Goal: Find specific page/section: Find specific page/section

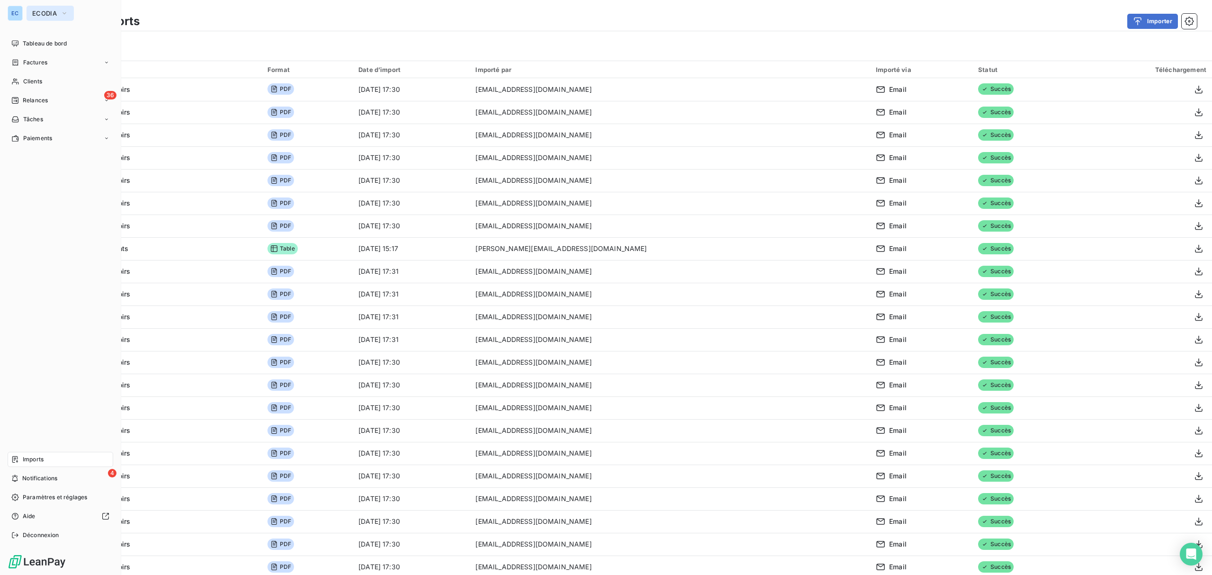
click at [32, 11] on span "ECODIA" at bounding box center [44, 13] width 25 height 8
click at [61, 73] on li "DO DOLCEA" at bounding box center [90, 84] width 127 height 23
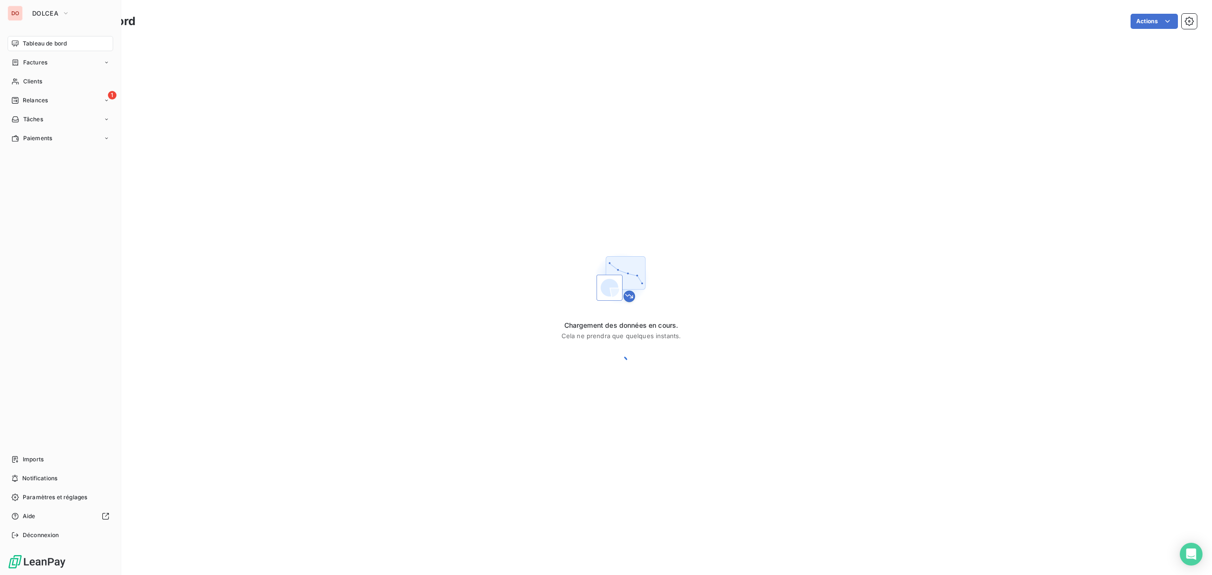
click at [62, 21] on div "DO DOLCEA Tableau de bord Factures Clients 1 Relances Tâches Paiements Imports …" at bounding box center [60, 287] width 121 height 575
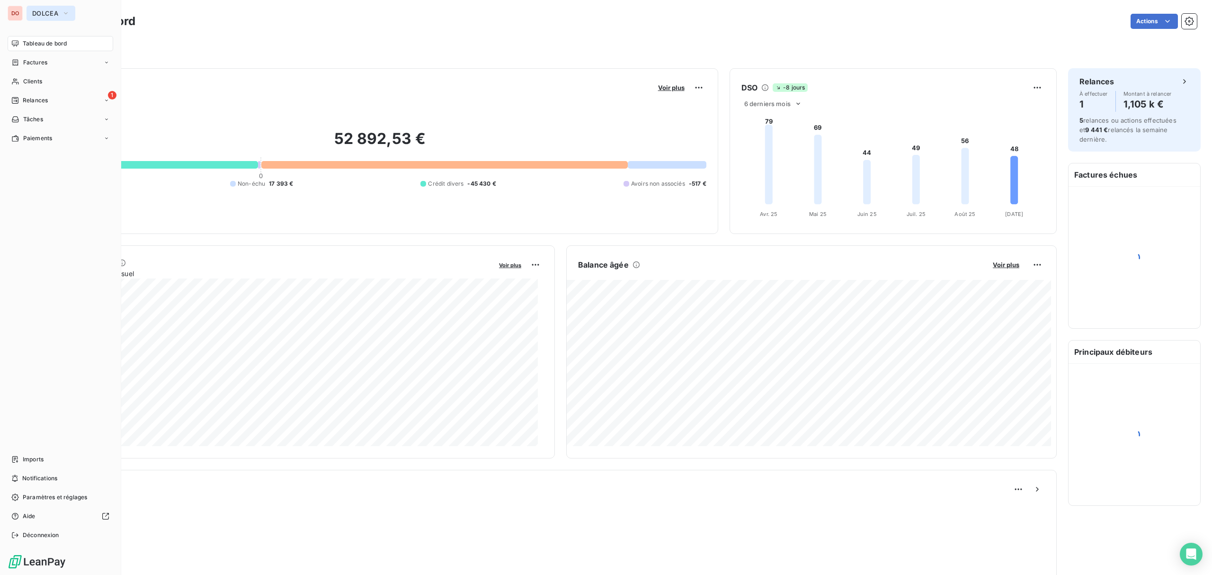
click at [57, 15] on span "DOLCEA" at bounding box center [45, 13] width 26 height 8
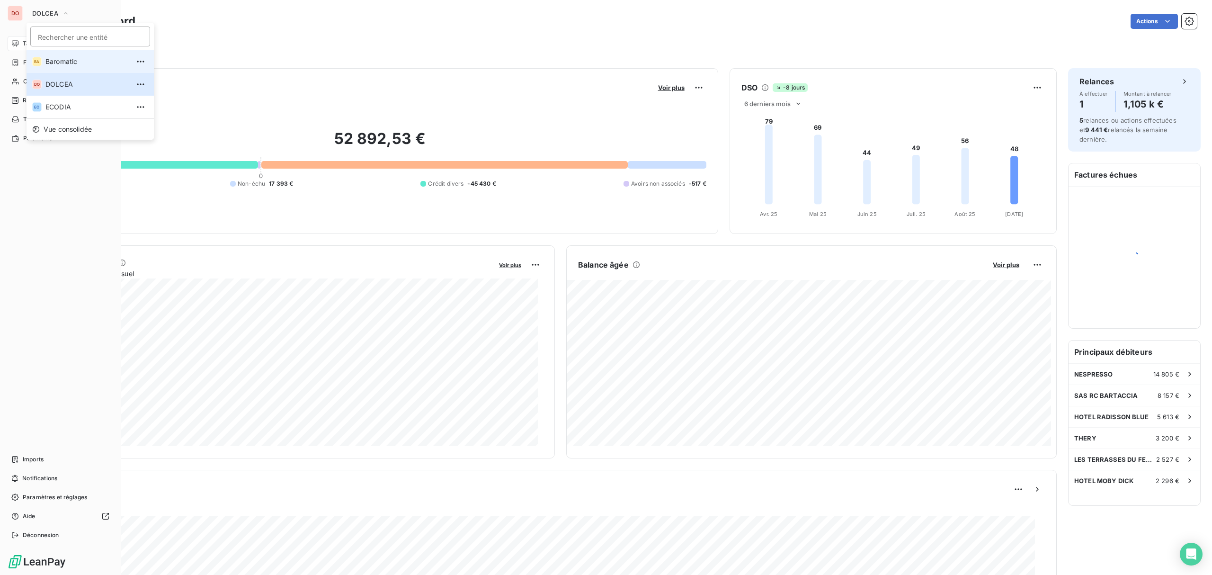
click at [95, 60] on span "Baromatic" at bounding box center [87, 61] width 84 height 9
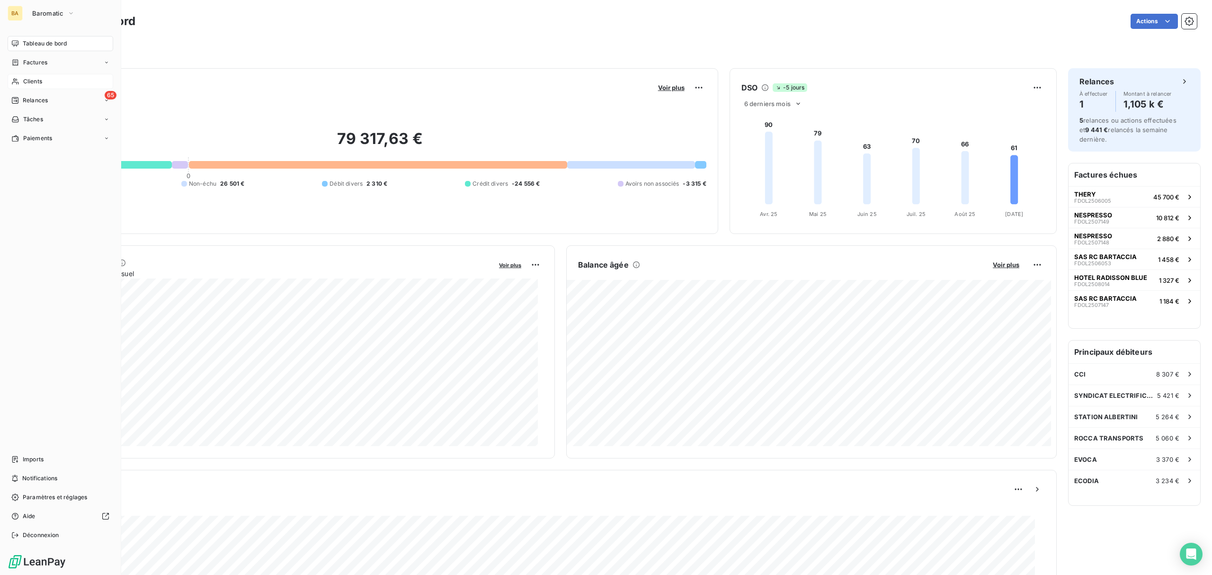
click at [44, 80] on div "Clients" at bounding box center [61, 81] width 106 height 15
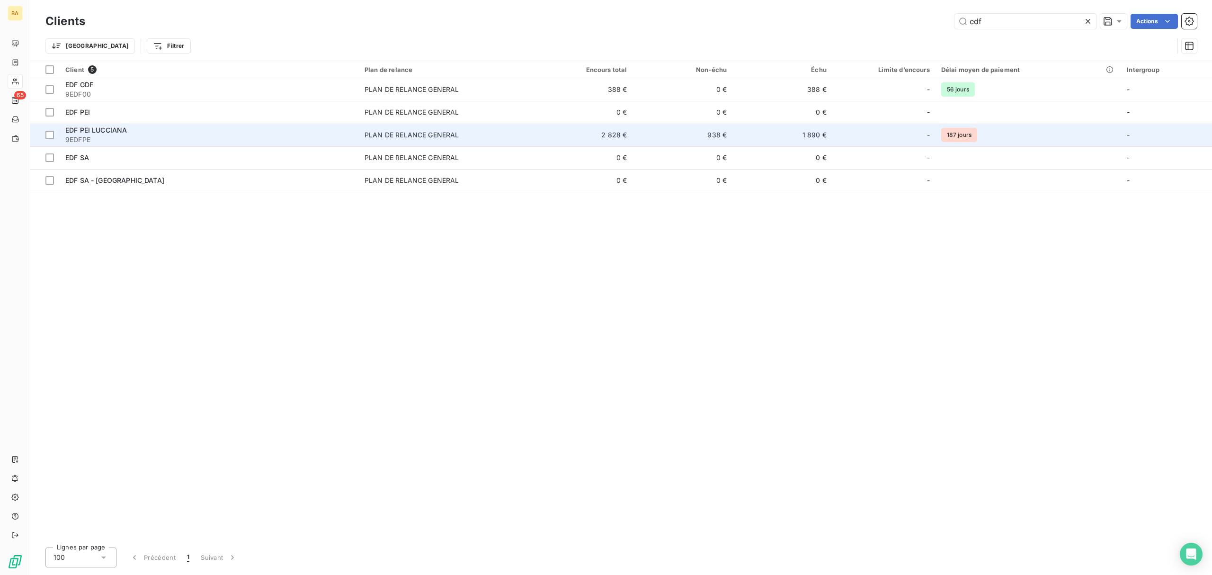
type input "edf"
click at [511, 129] on td "PLAN DE RELANCE GENERAL" at bounding box center [446, 135] width 174 height 23
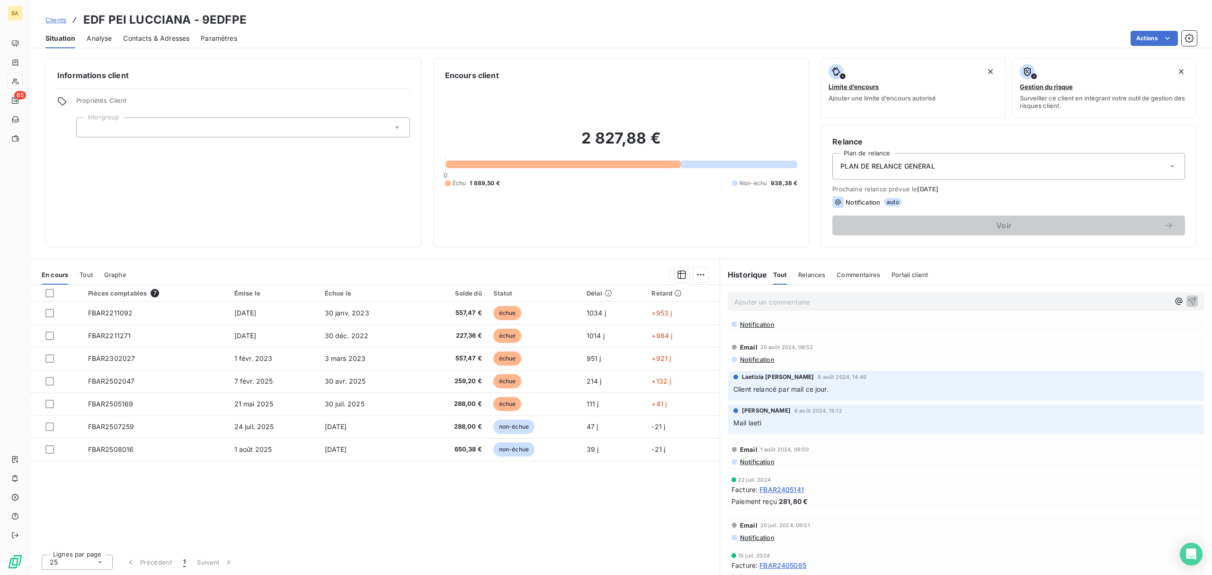
scroll to position [1641, 0]
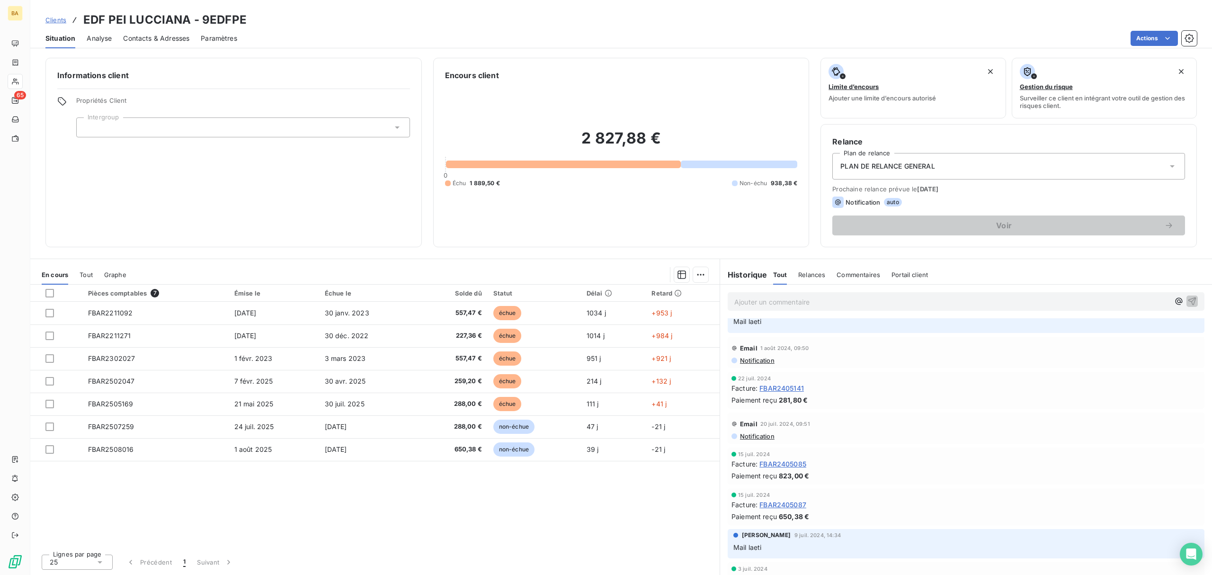
click at [83, 274] on span "Tout" at bounding box center [86, 275] width 13 height 8
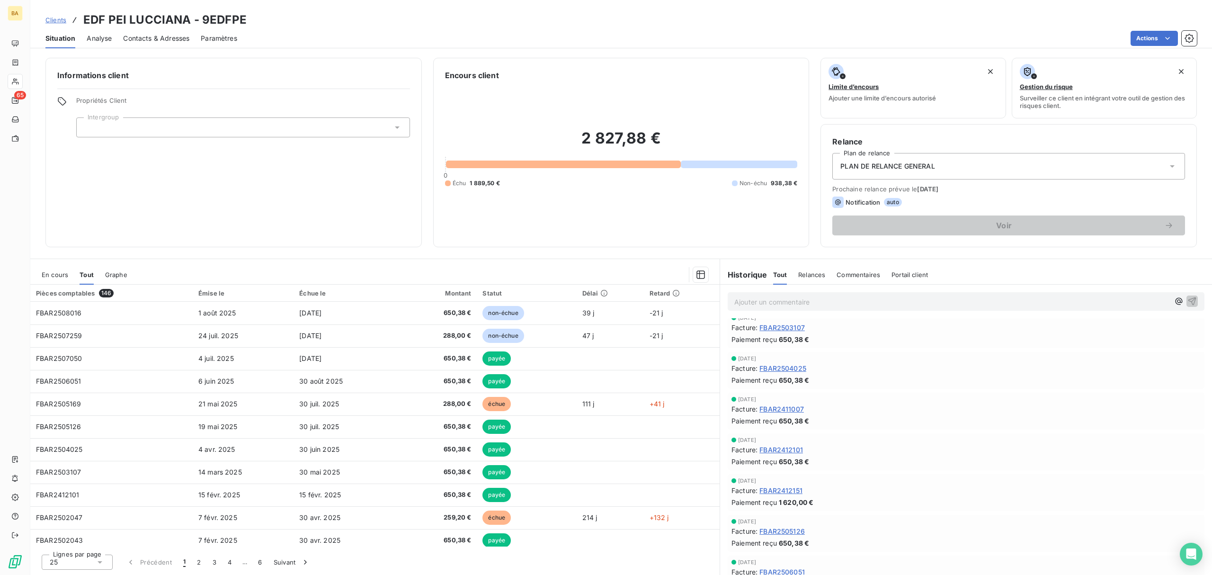
scroll to position [126, 0]
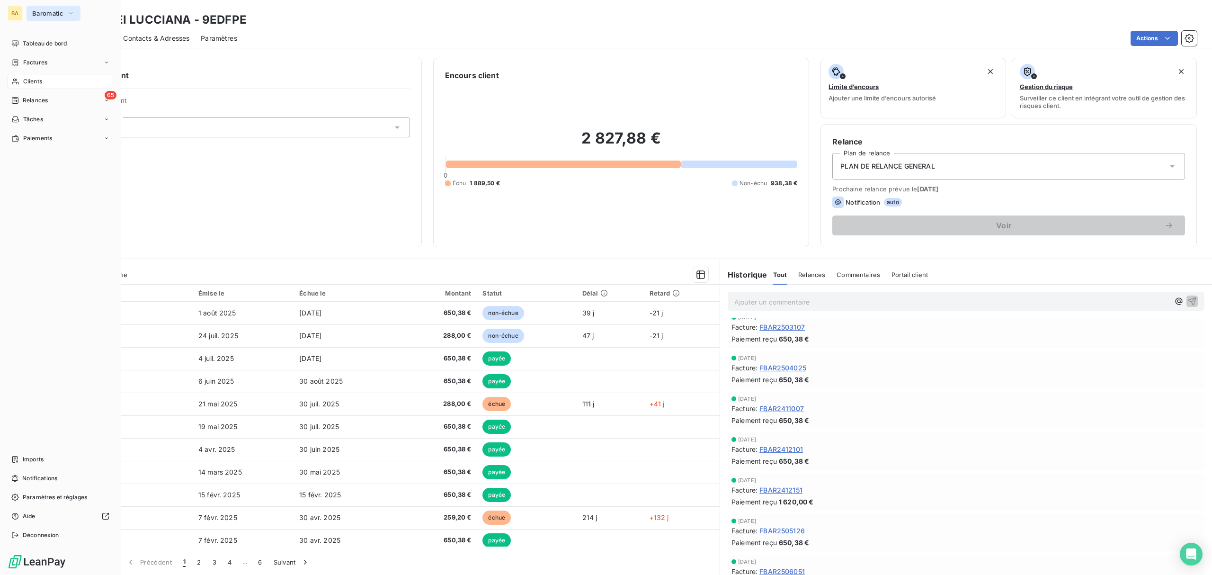
click at [35, 9] on button "Baromatic" at bounding box center [54, 13] width 54 height 15
click at [33, 42] on span "Tableau de bord" at bounding box center [45, 43] width 44 height 9
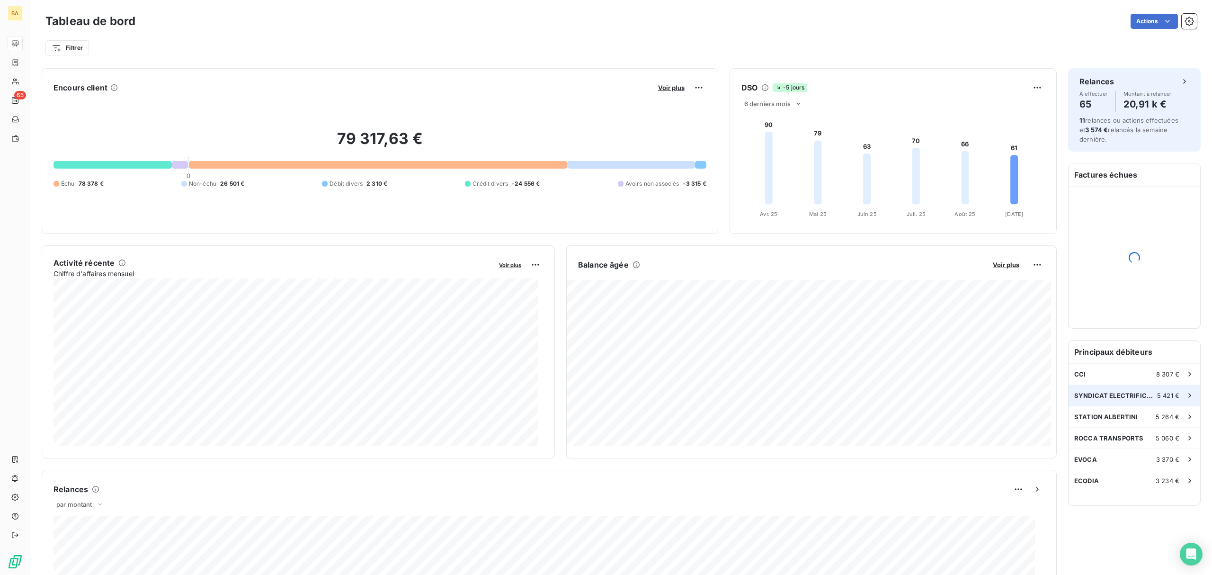
click at [1160, 394] on span "5 421 €" at bounding box center [1168, 396] width 22 height 8
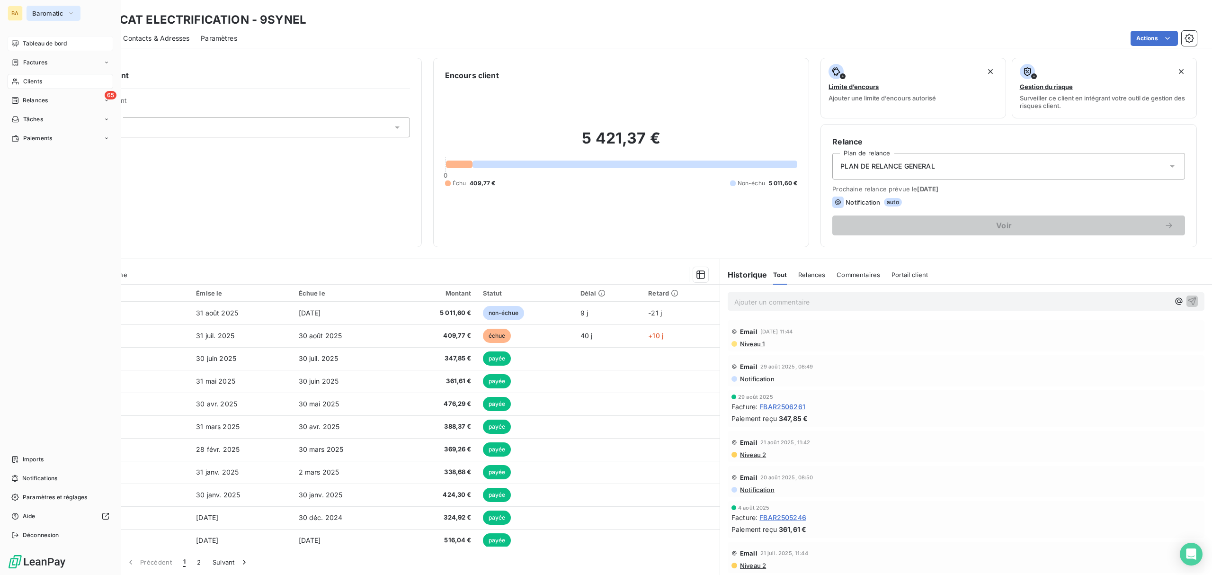
click at [36, 17] on button "Baromatic" at bounding box center [54, 13] width 54 height 15
click at [16, 14] on div "BA" at bounding box center [15, 13] width 15 height 15
click at [53, 42] on span "Tableau de bord" at bounding box center [45, 43] width 44 height 9
